Goal: Navigation & Orientation: Find specific page/section

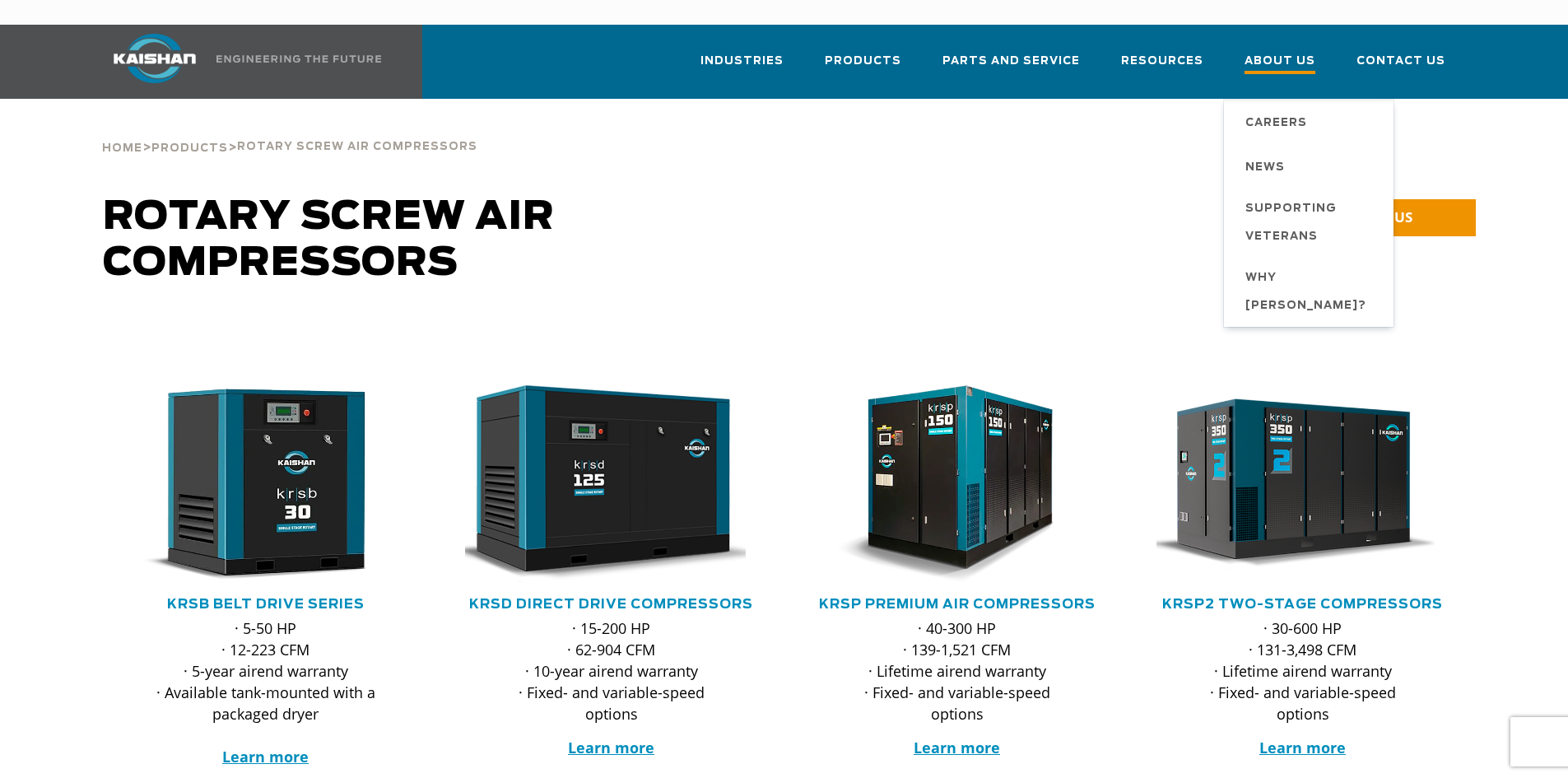
click at [1282, 52] on span "About Us" at bounding box center [1279, 63] width 71 height 22
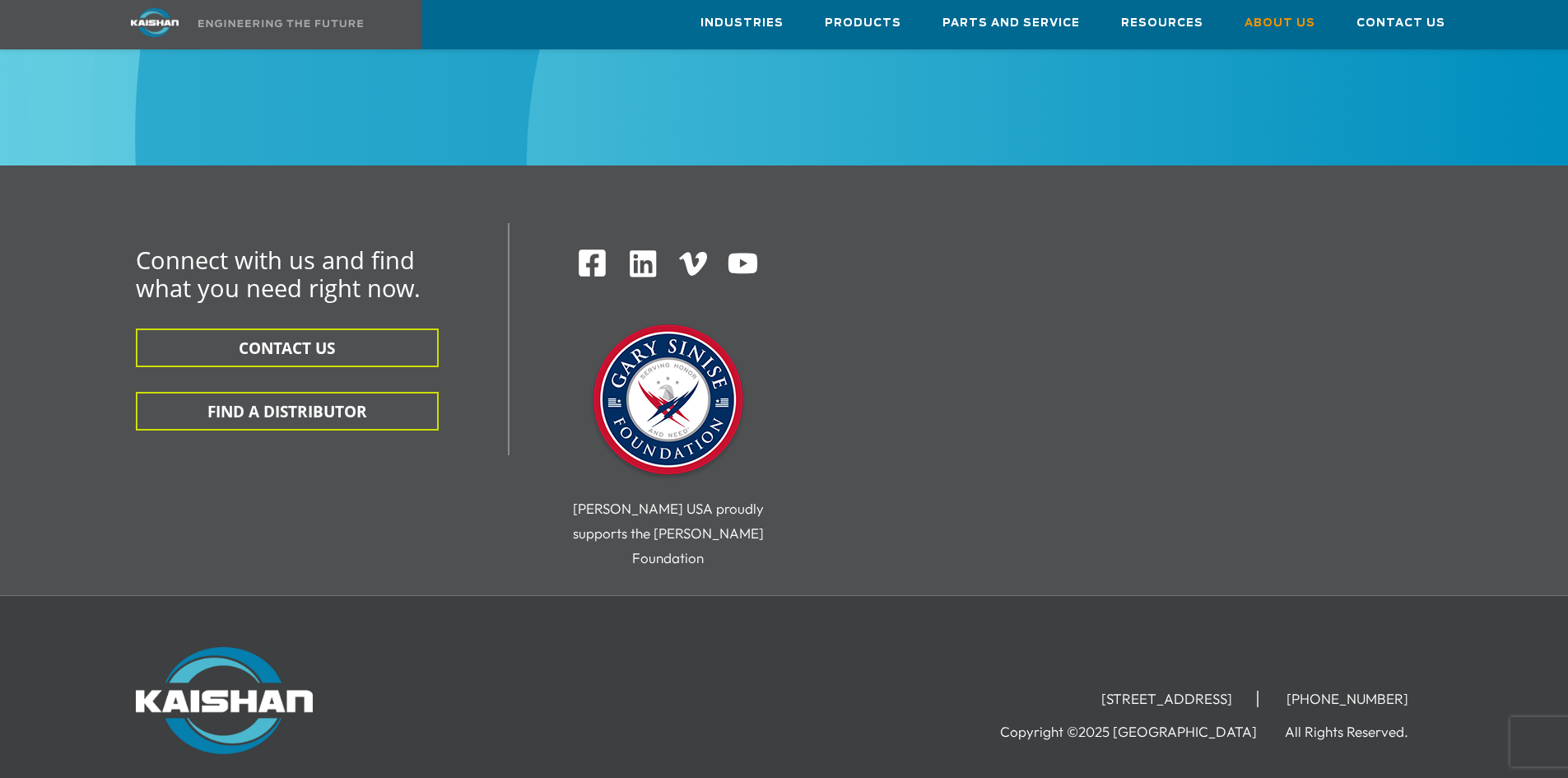
scroll to position [5928, 0]
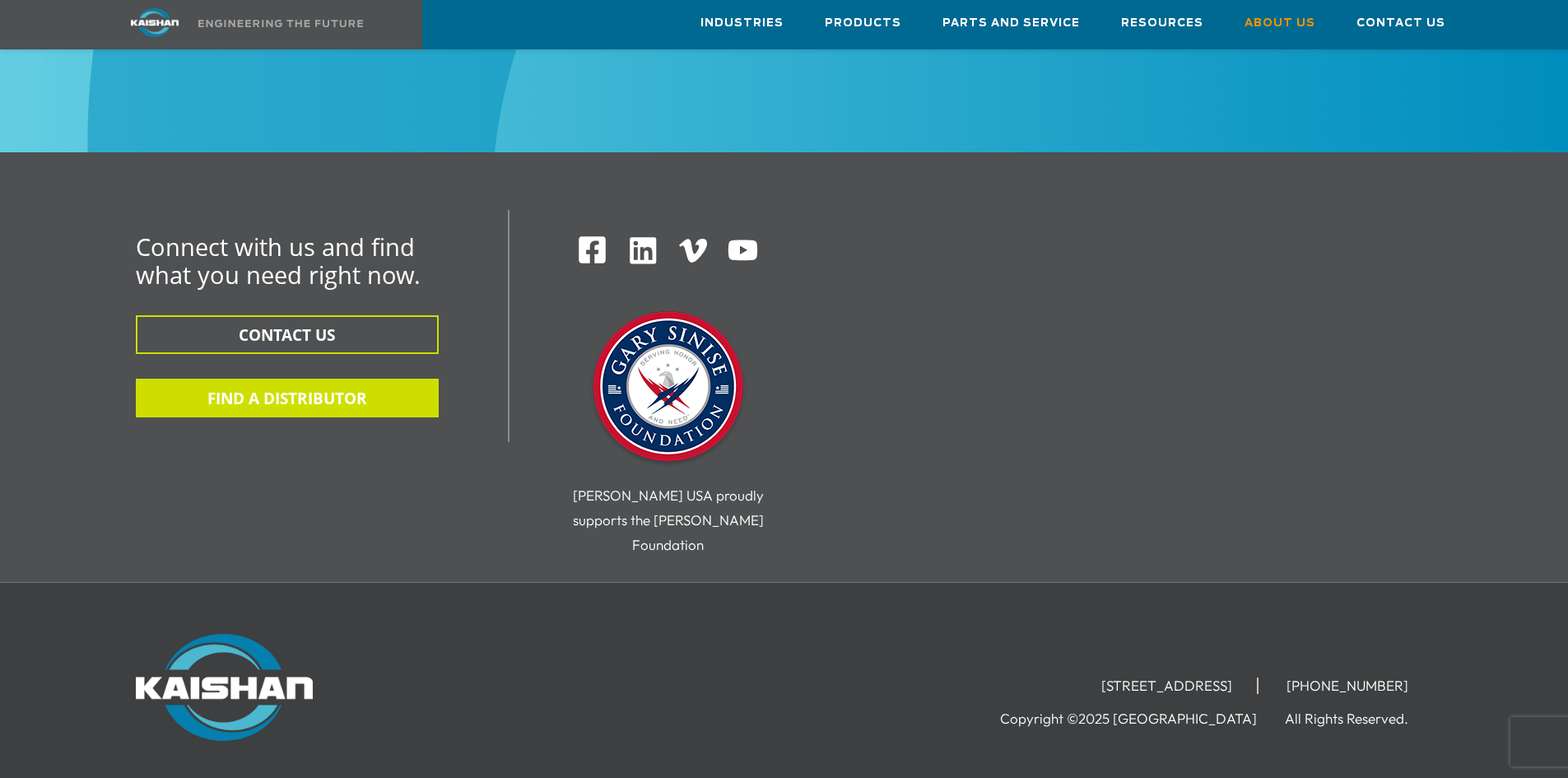
click at [339, 379] on button "FIND A DISTRIBUTOR" at bounding box center [287, 397] width 303 height 39
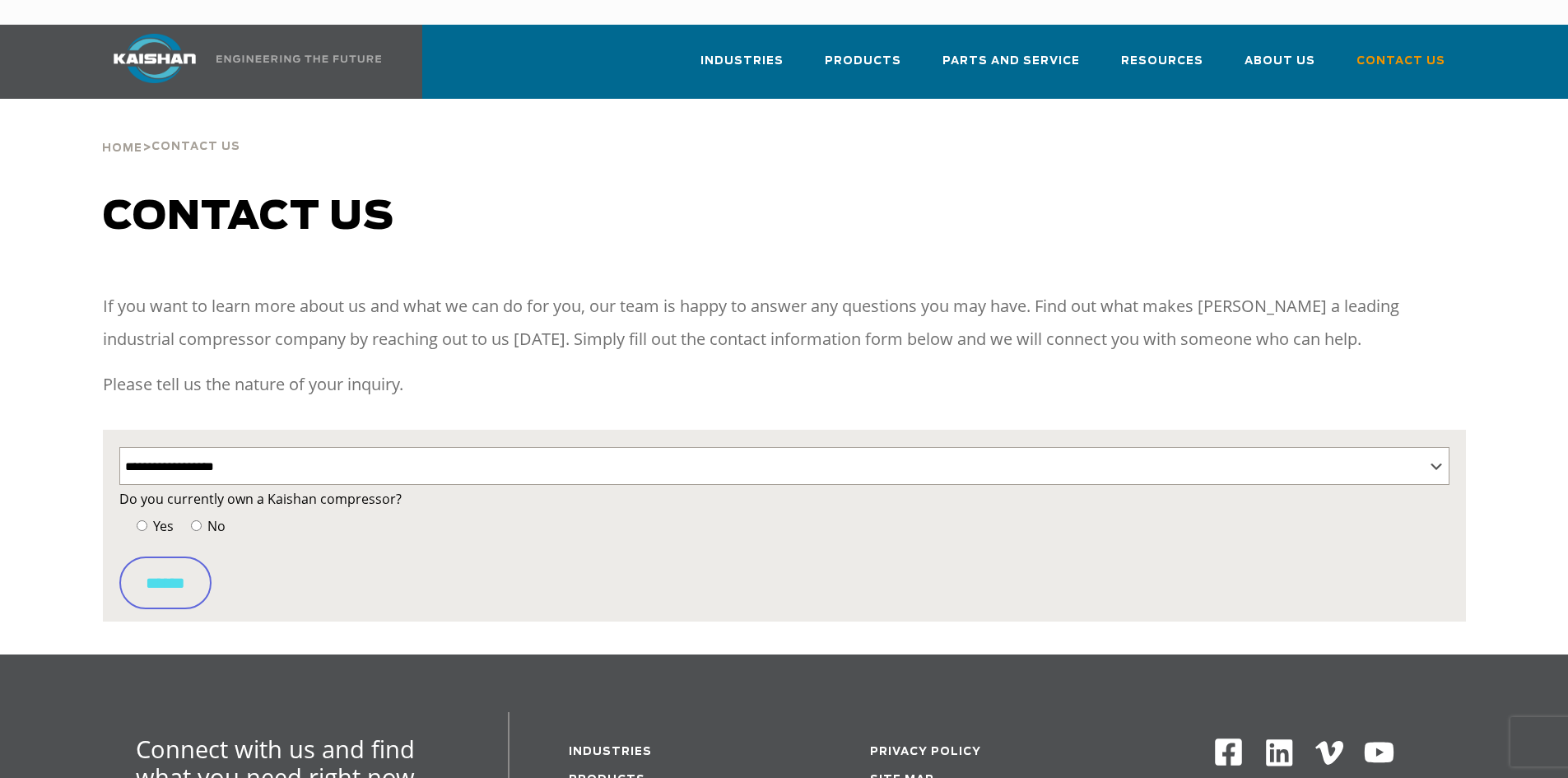
select select "**********"
